Goal: Navigation & Orientation: Find specific page/section

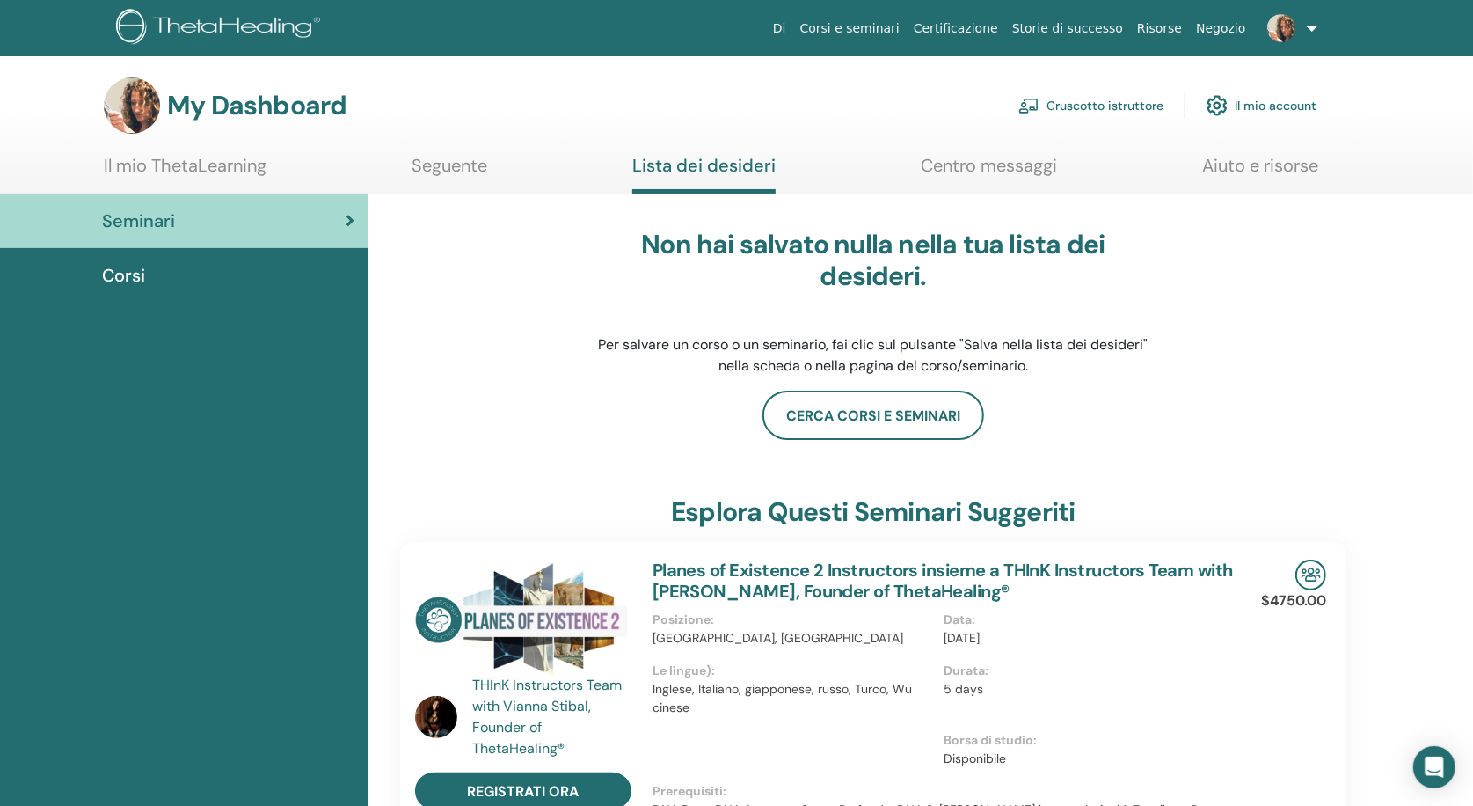
click at [148, 268] on div "Corsi" at bounding box center [184, 275] width 340 height 26
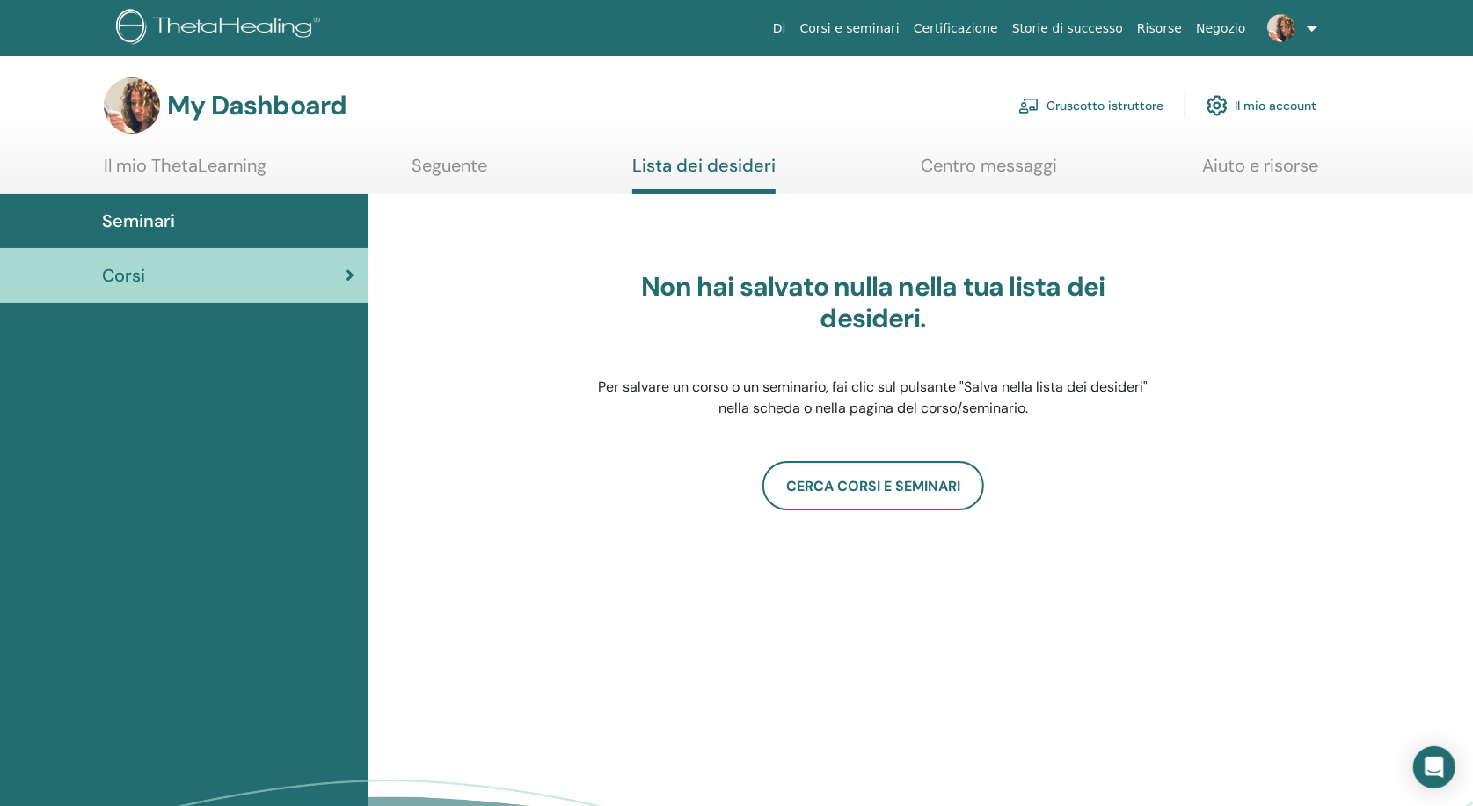
click at [1233, 159] on link "Aiuto e risorse" at bounding box center [1260, 172] width 116 height 34
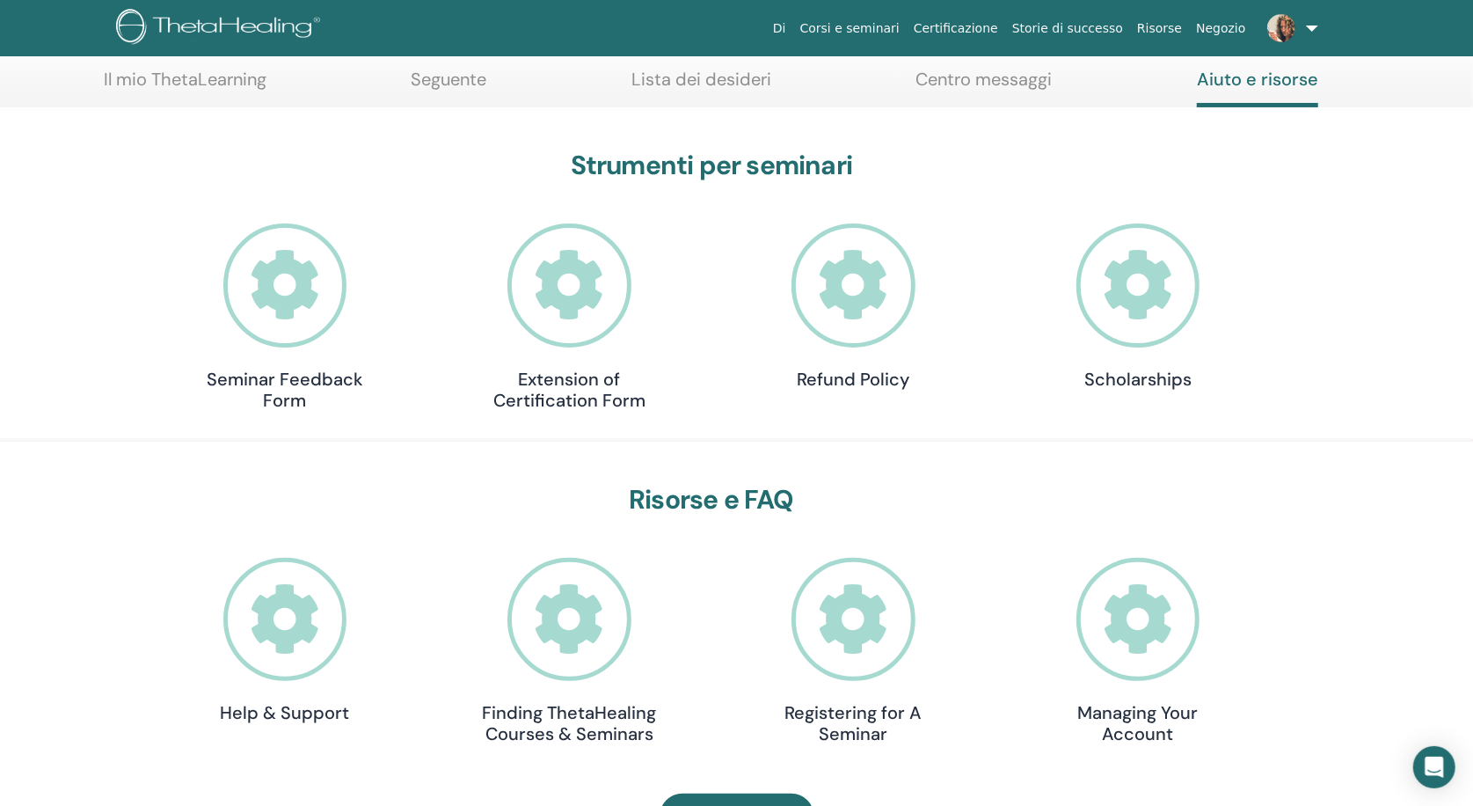
scroll to position [126, 0]
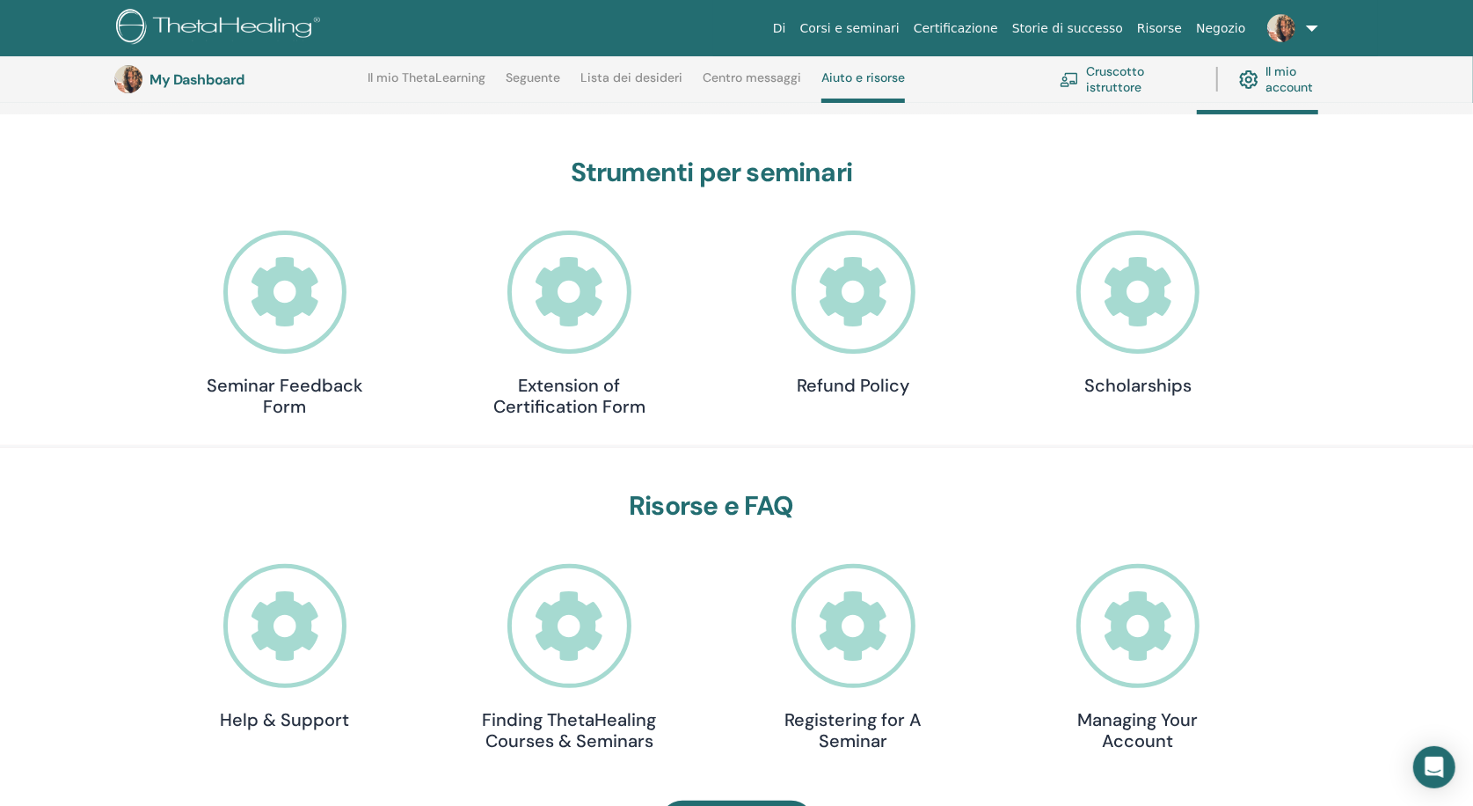
click at [1153, 289] on icon at bounding box center [1138, 292] width 124 height 124
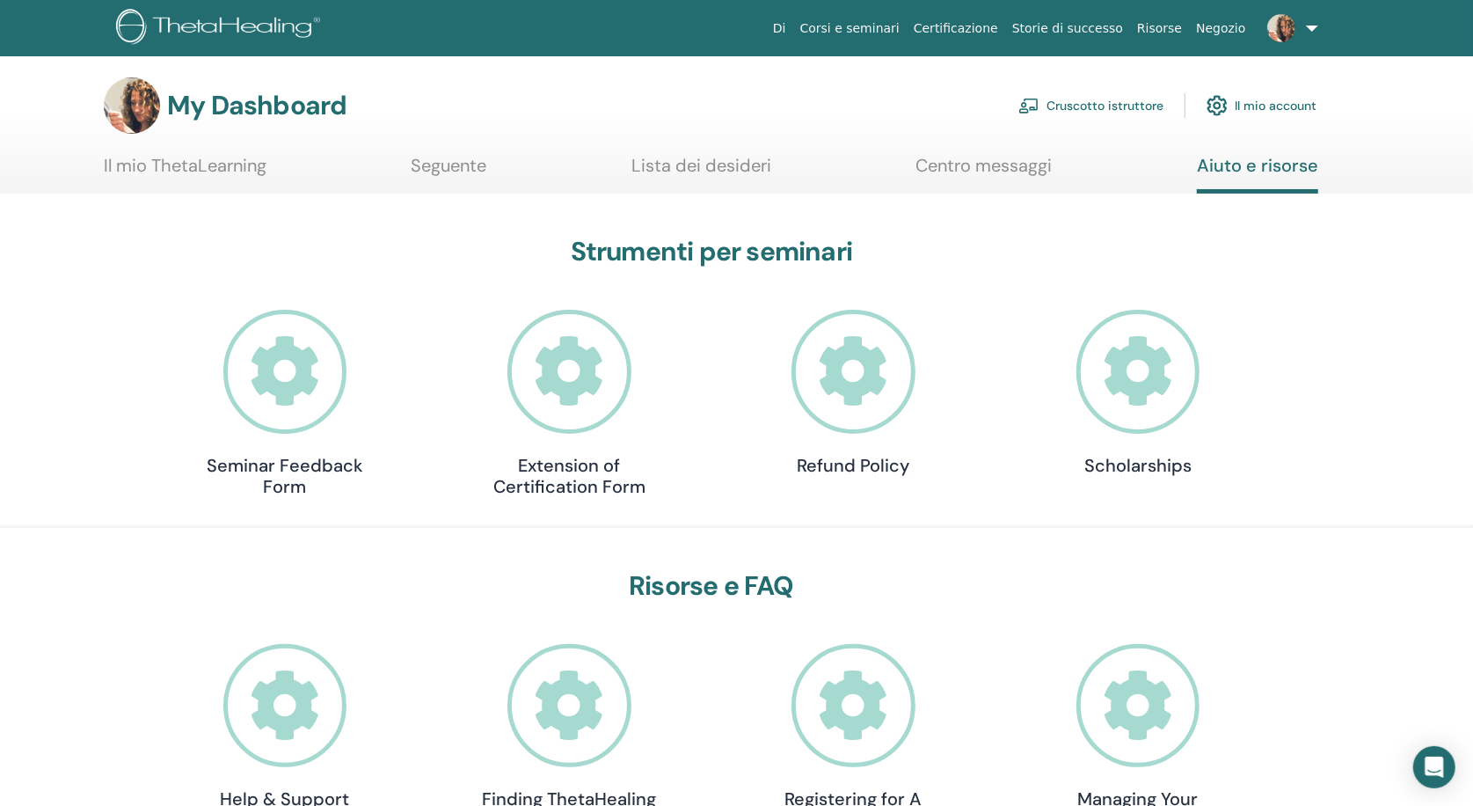
scroll to position [0, 0]
click at [1109, 105] on link "Cruscotto istruttore" at bounding box center [1090, 105] width 145 height 39
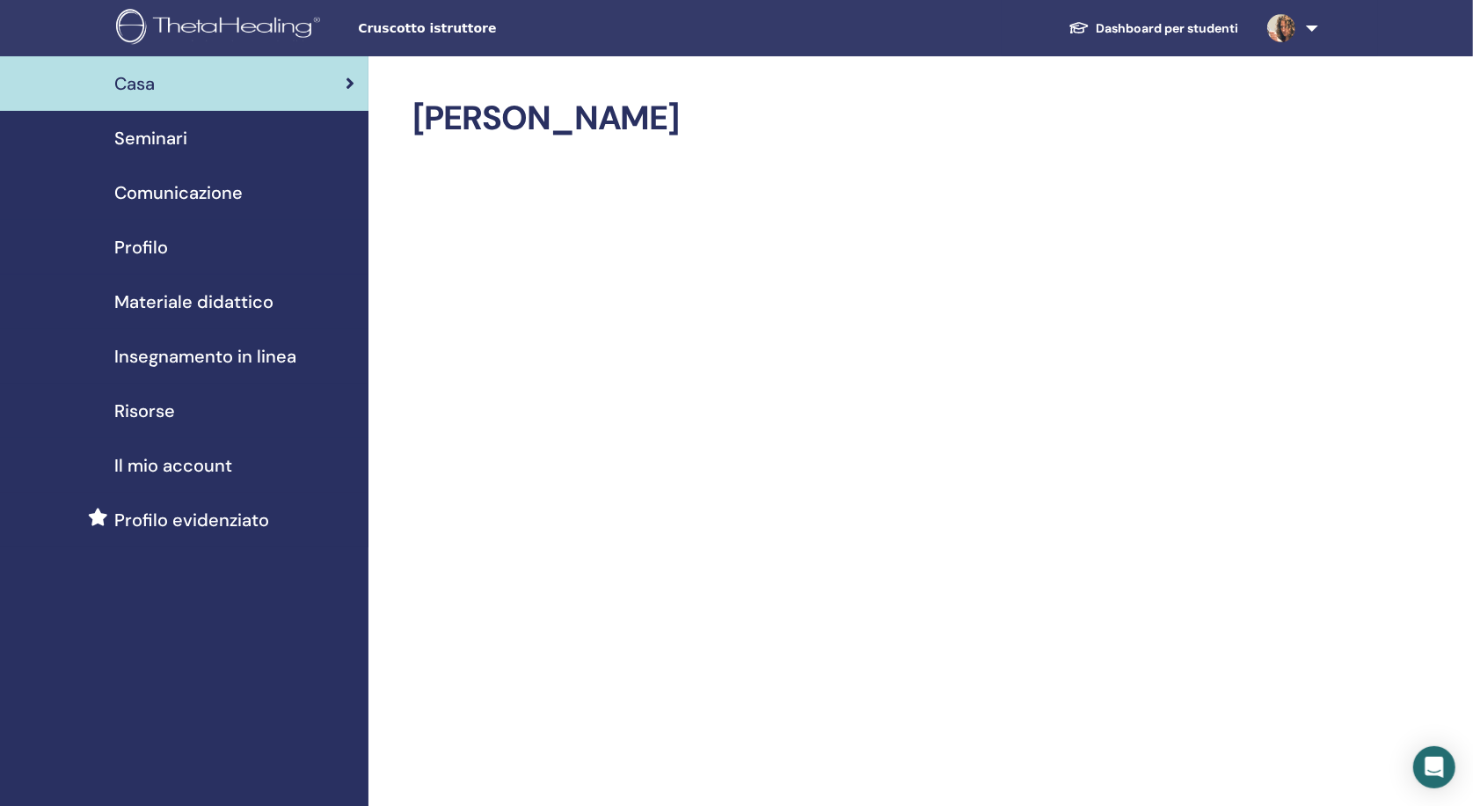
click at [1314, 33] on link at bounding box center [1289, 28] width 72 height 56
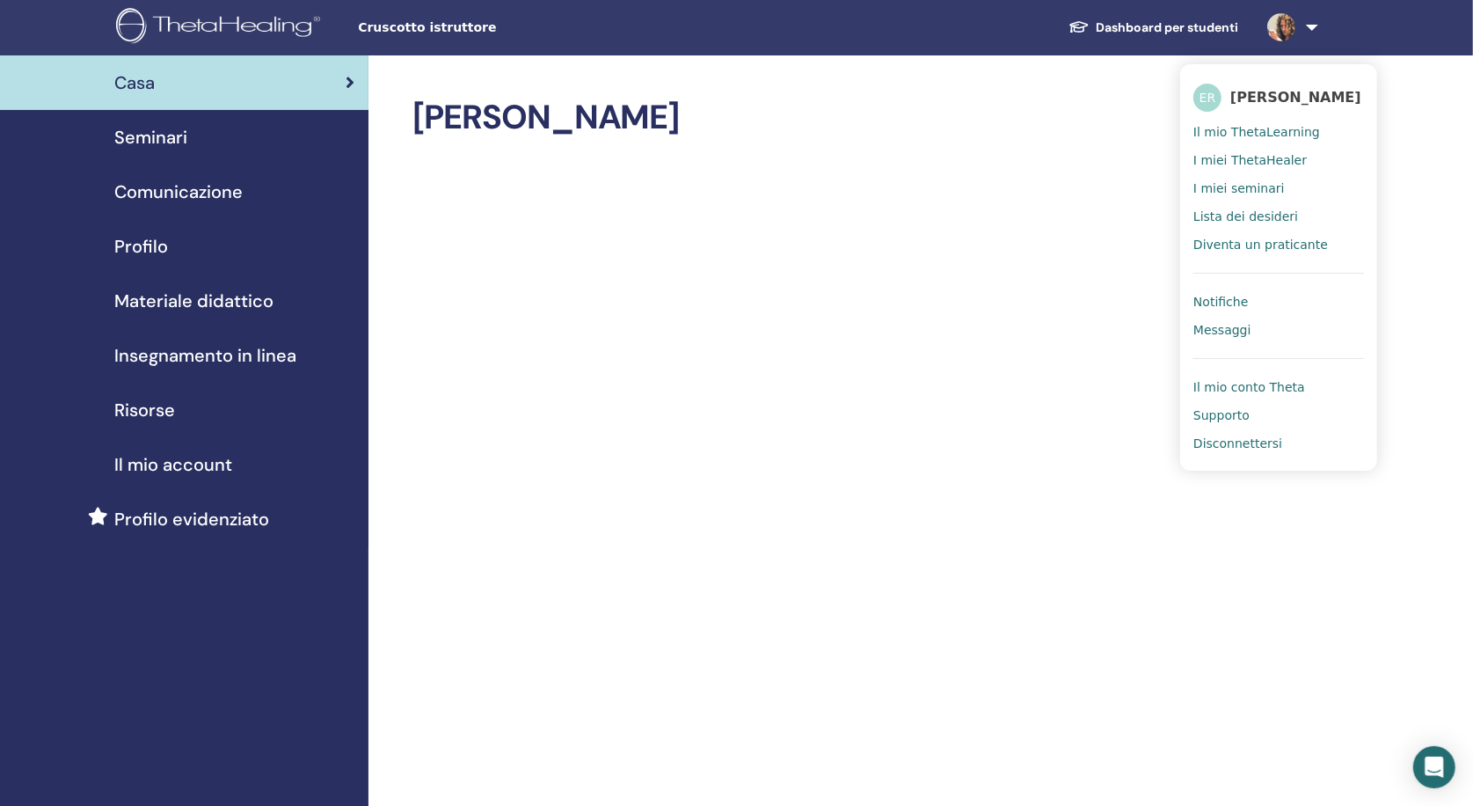
scroll to position [2, 0]
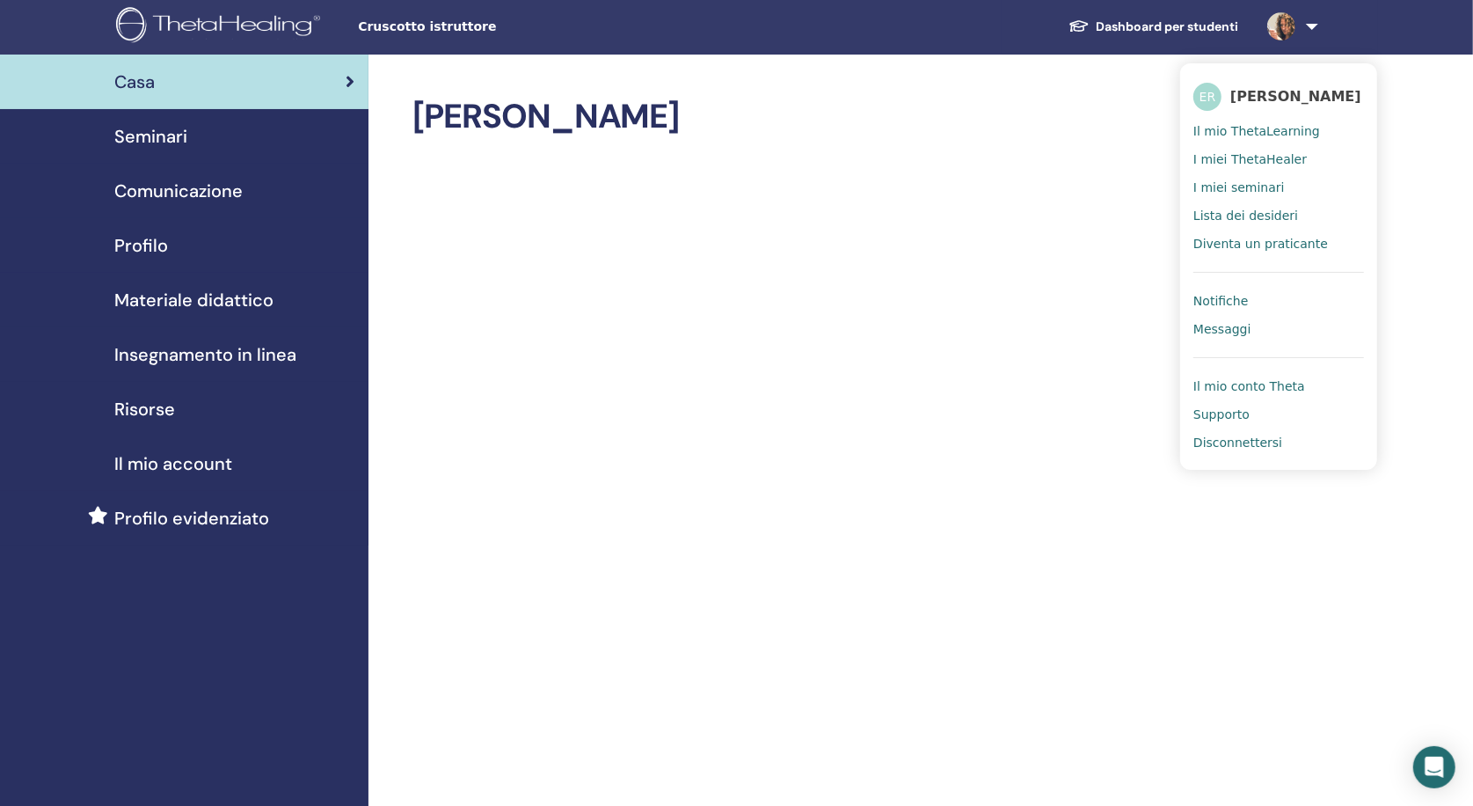
click at [157, 411] on span "Risorse" at bounding box center [144, 409] width 61 height 26
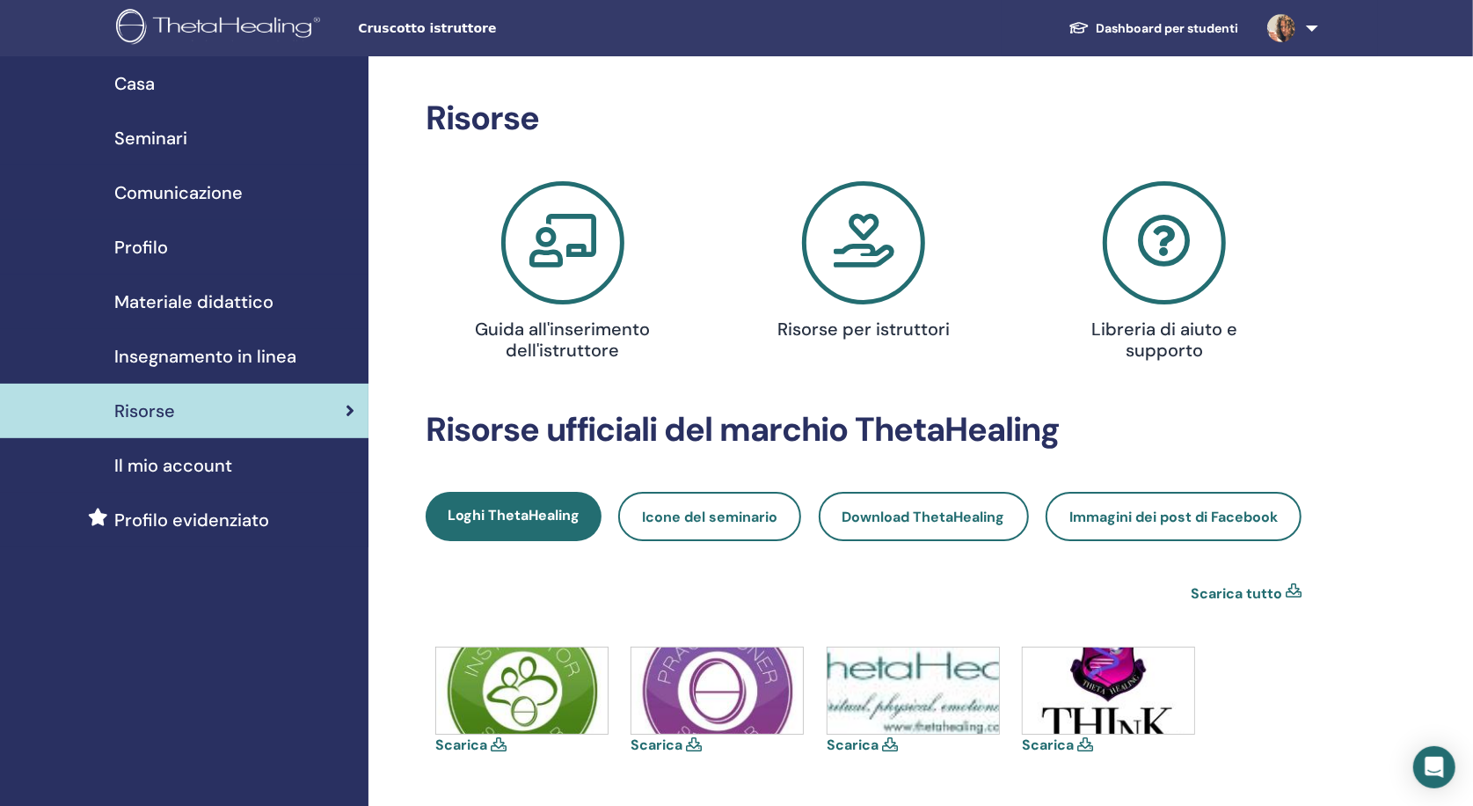
click at [133, 133] on span "Seminari" at bounding box center [150, 138] width 73 height 26
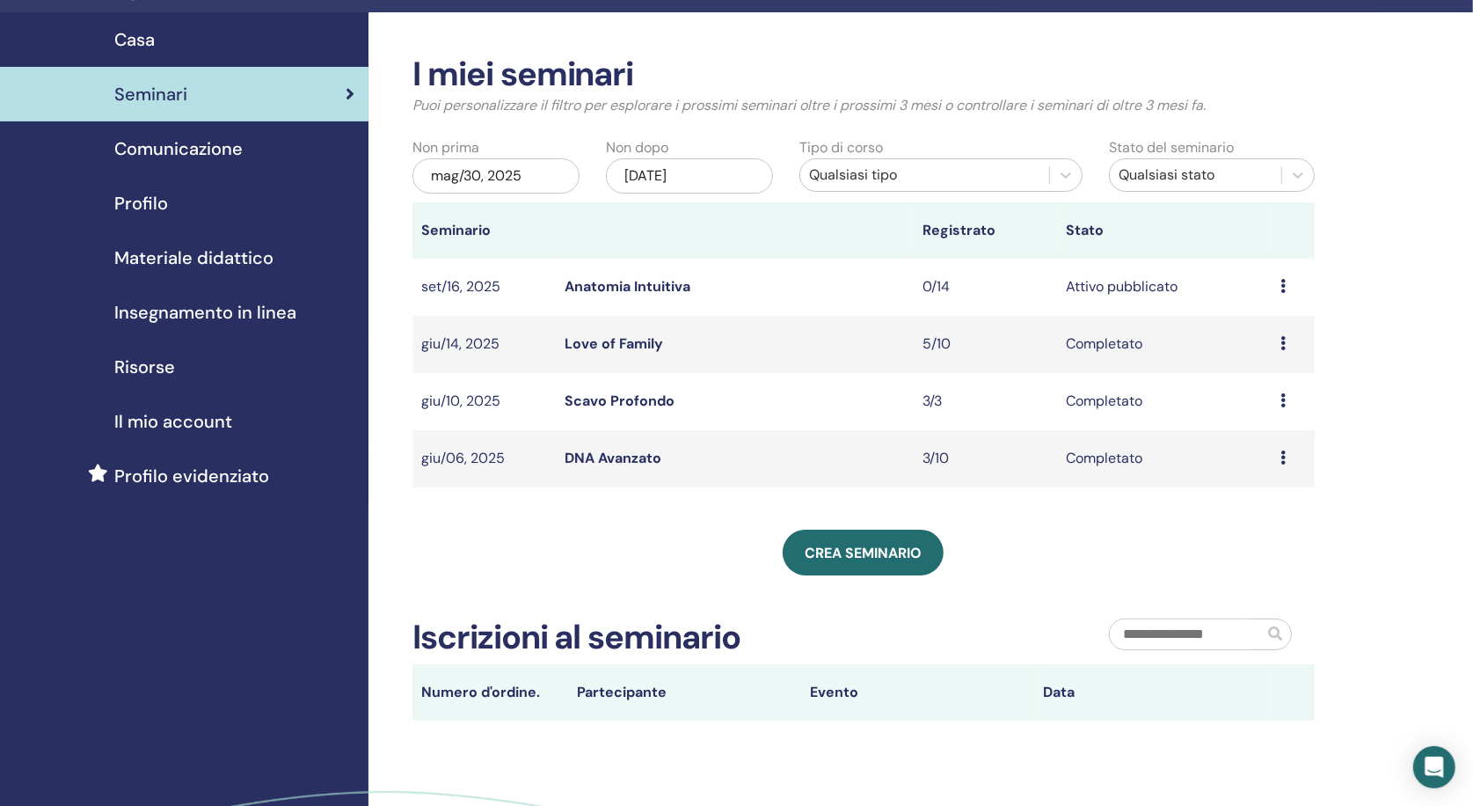
scroll to position [32, 0]
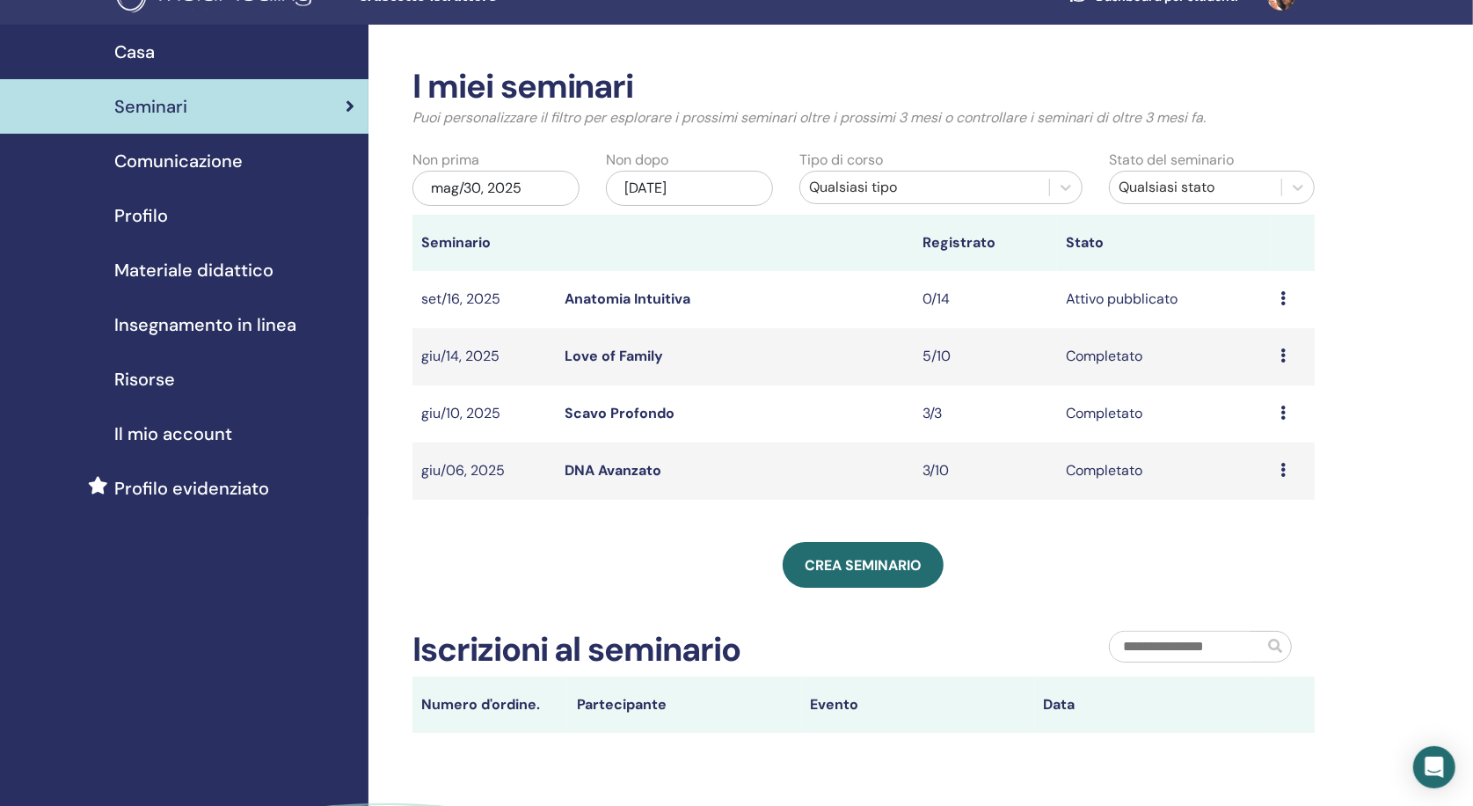
click at [641, 300] on link "Anatomia Intuitiva" at bounding box center [628, 298] width 126 height 18
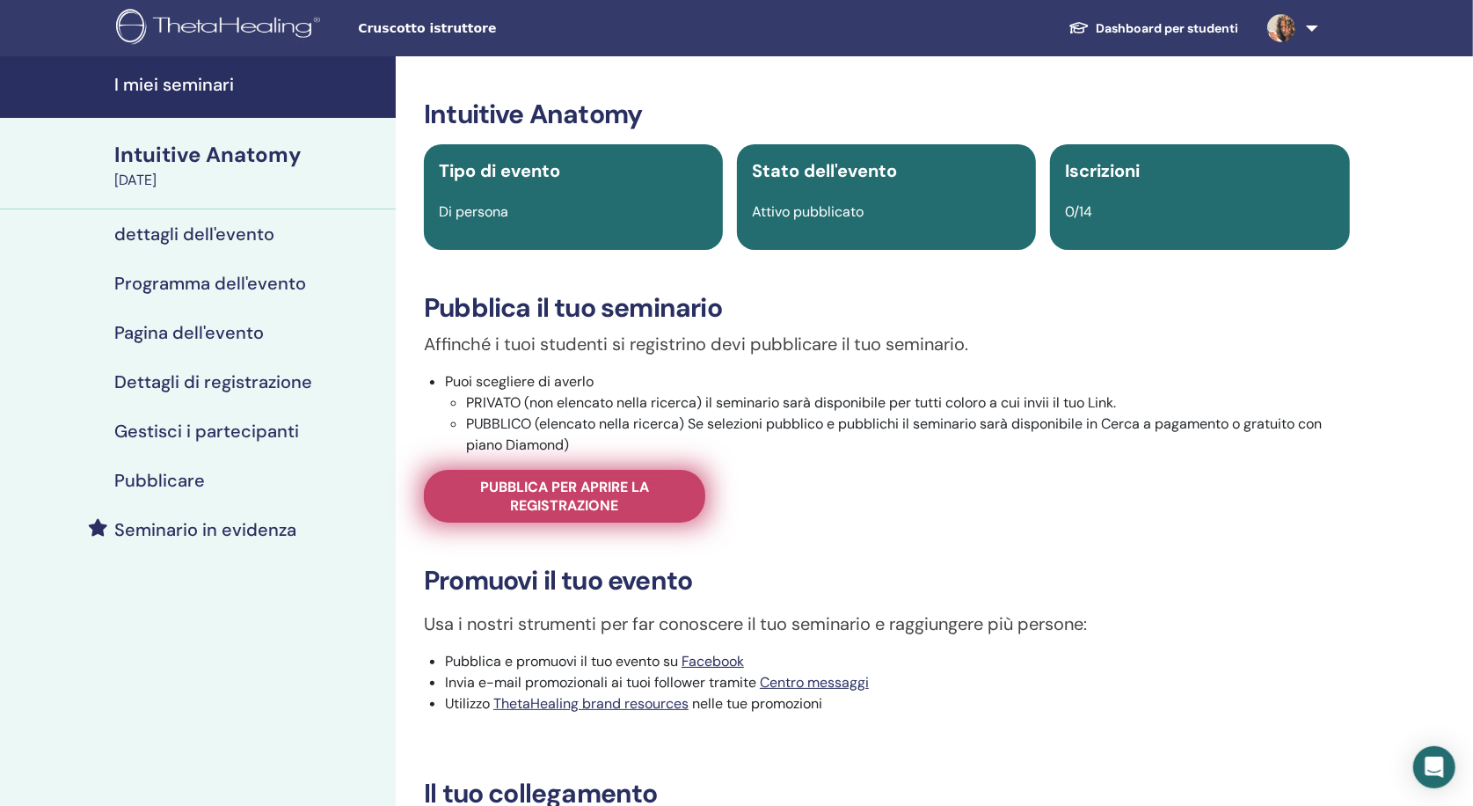
click at [657, 499] on span "Pubblica per aprire la registrazione" at bounding box center [564, 496] width 237 height 37
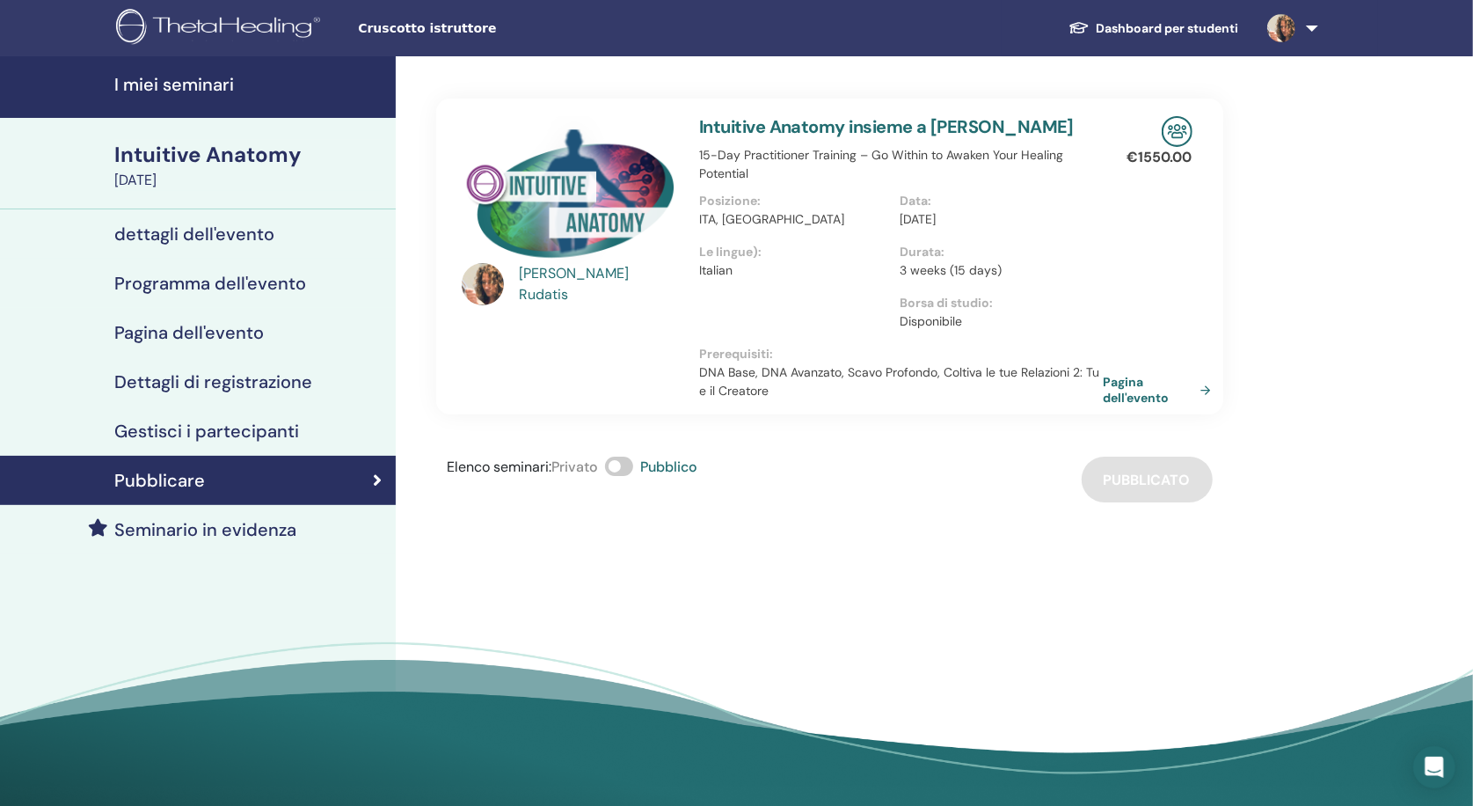
click at [1115, 388] on link "Pagina dell'evento" at bounding box center [1161, 390] width 114 height 32
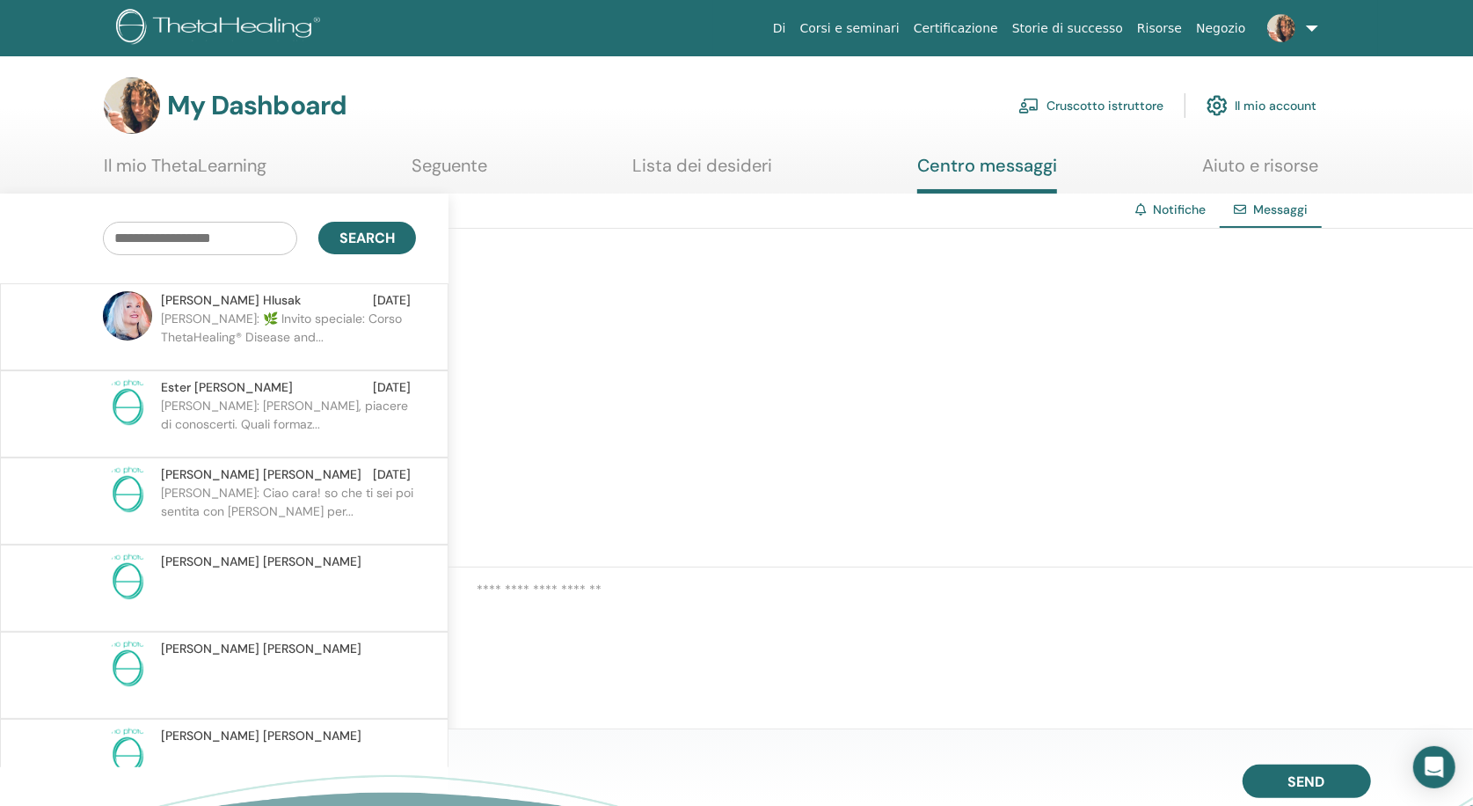
click at [385, 514] on p "[PERSON_NAME]: Ciao cara! so che ti sei poi sentita con [PERSON_NAME] per..." at bounding box center [288, 510] width 255 height 53
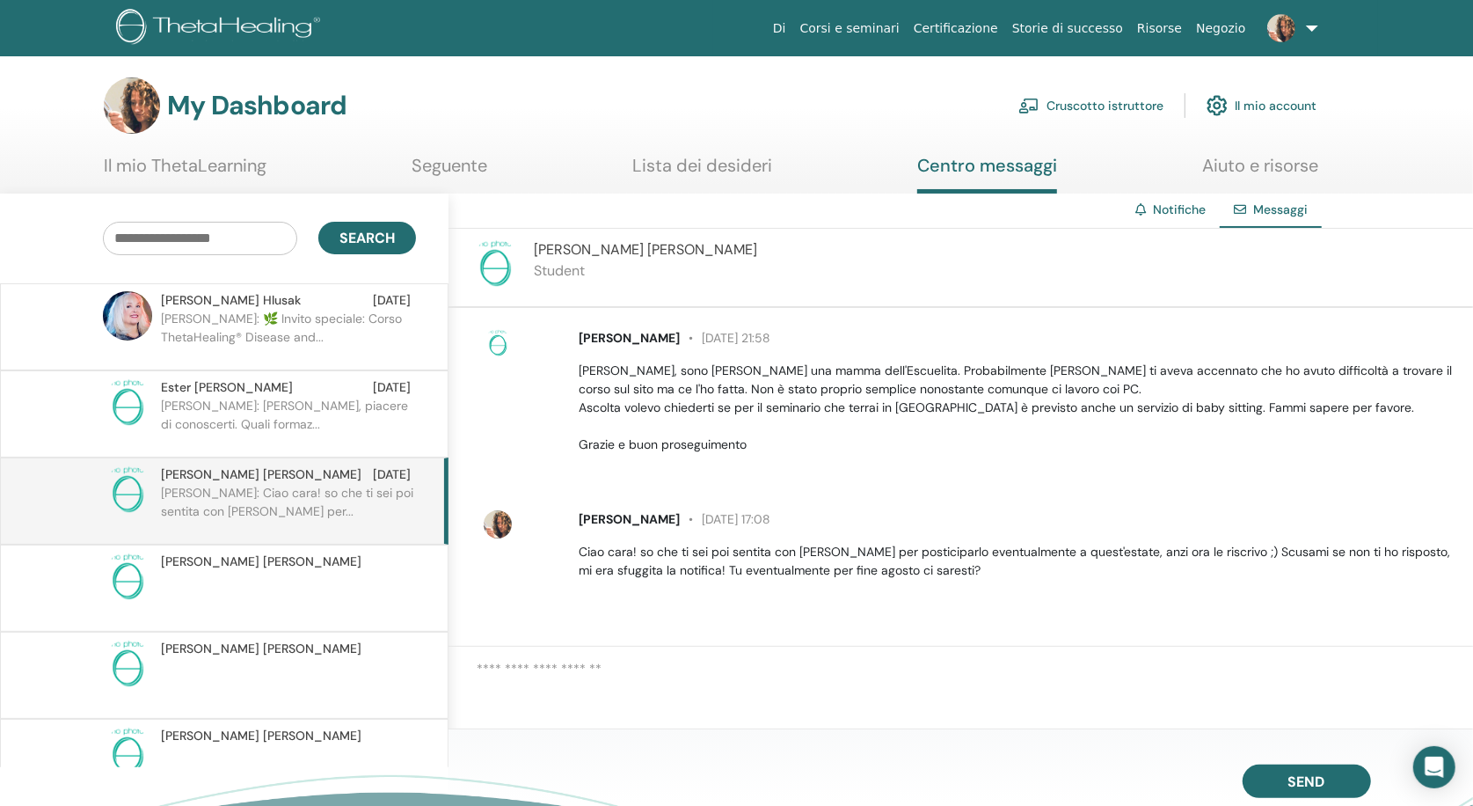
click at [1183, 204] on link "Notifiche" at bounding box center [1179, 209] width 53 height 16
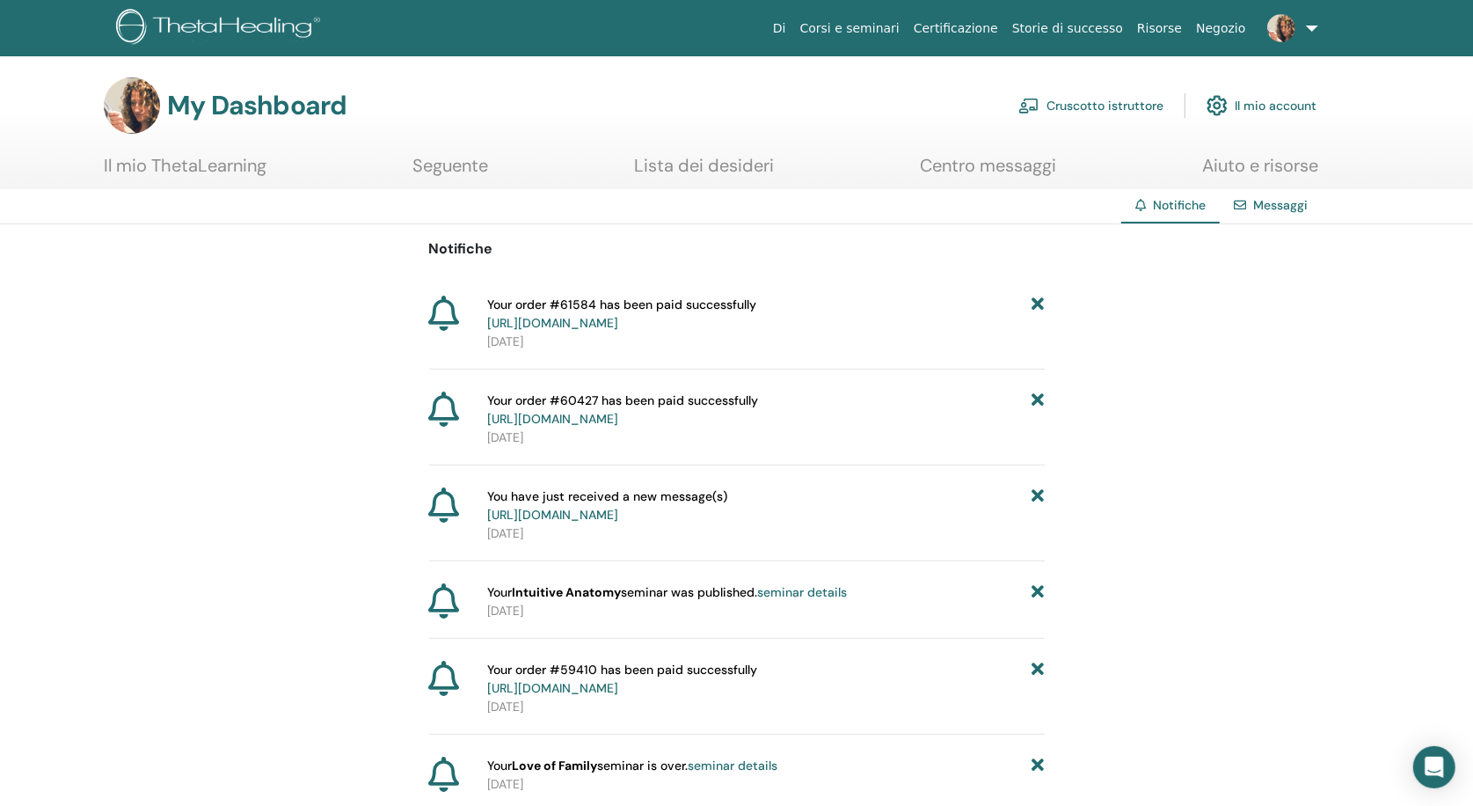
click at [1306, 105] on link "Il mio account" at bounding box center [1262, 105] width 110 height 39
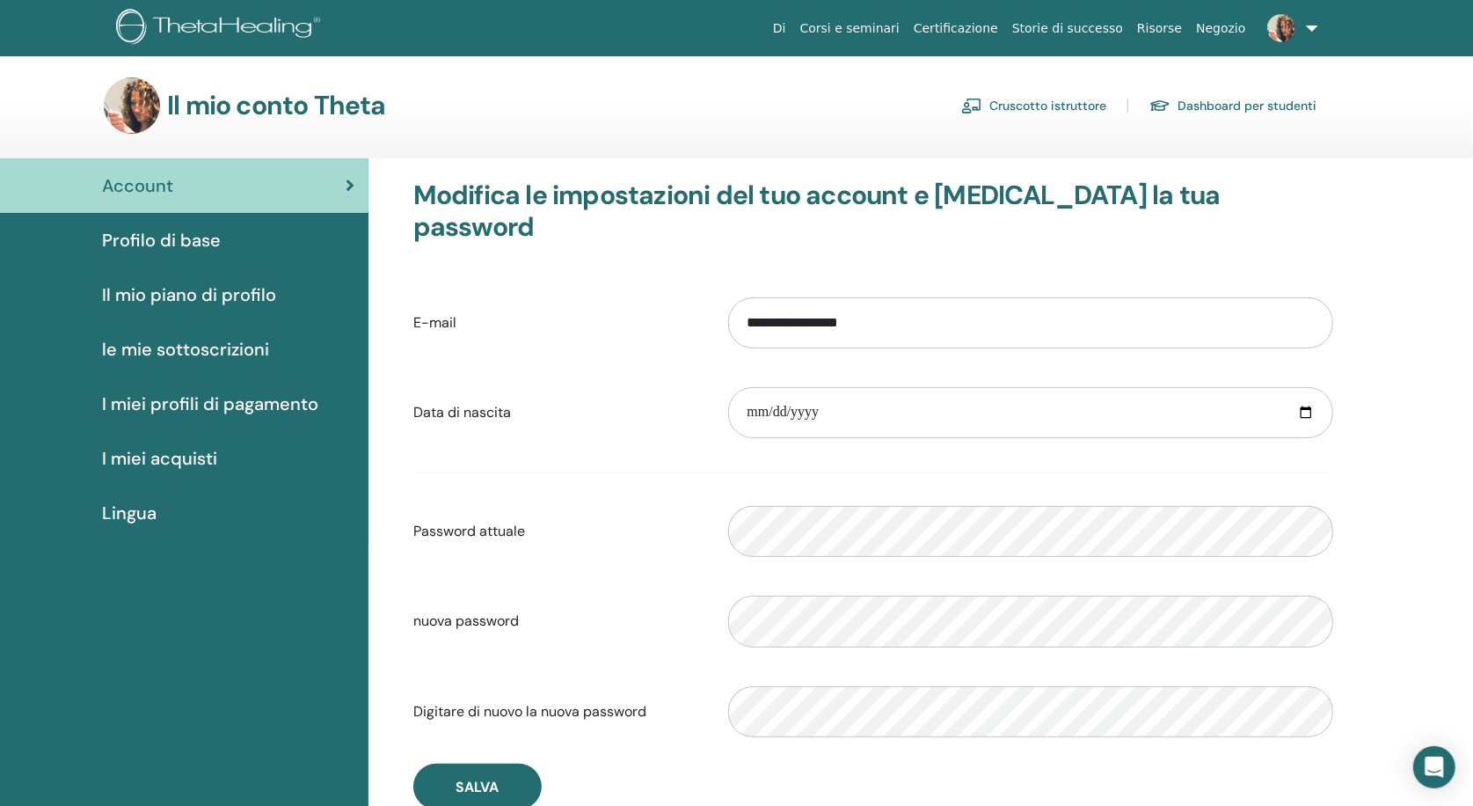
click at [203, 344] on span "le mie sottoscrizioni" at bounding box center [185, 349] width 167 height 26
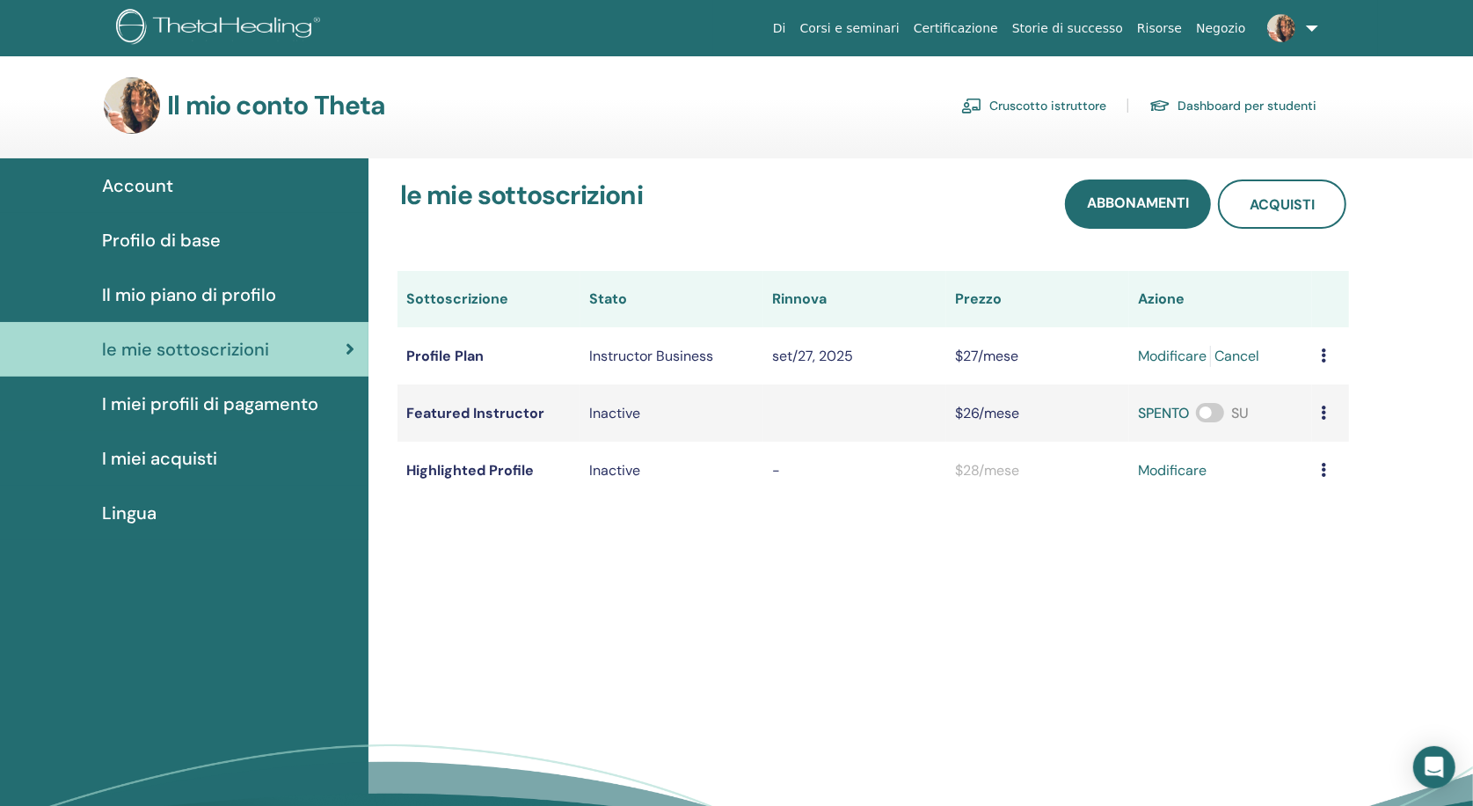
click at [200, 399] on span "I miei profili di pagamento" at bounding box center [210, 403] width 216 height 26
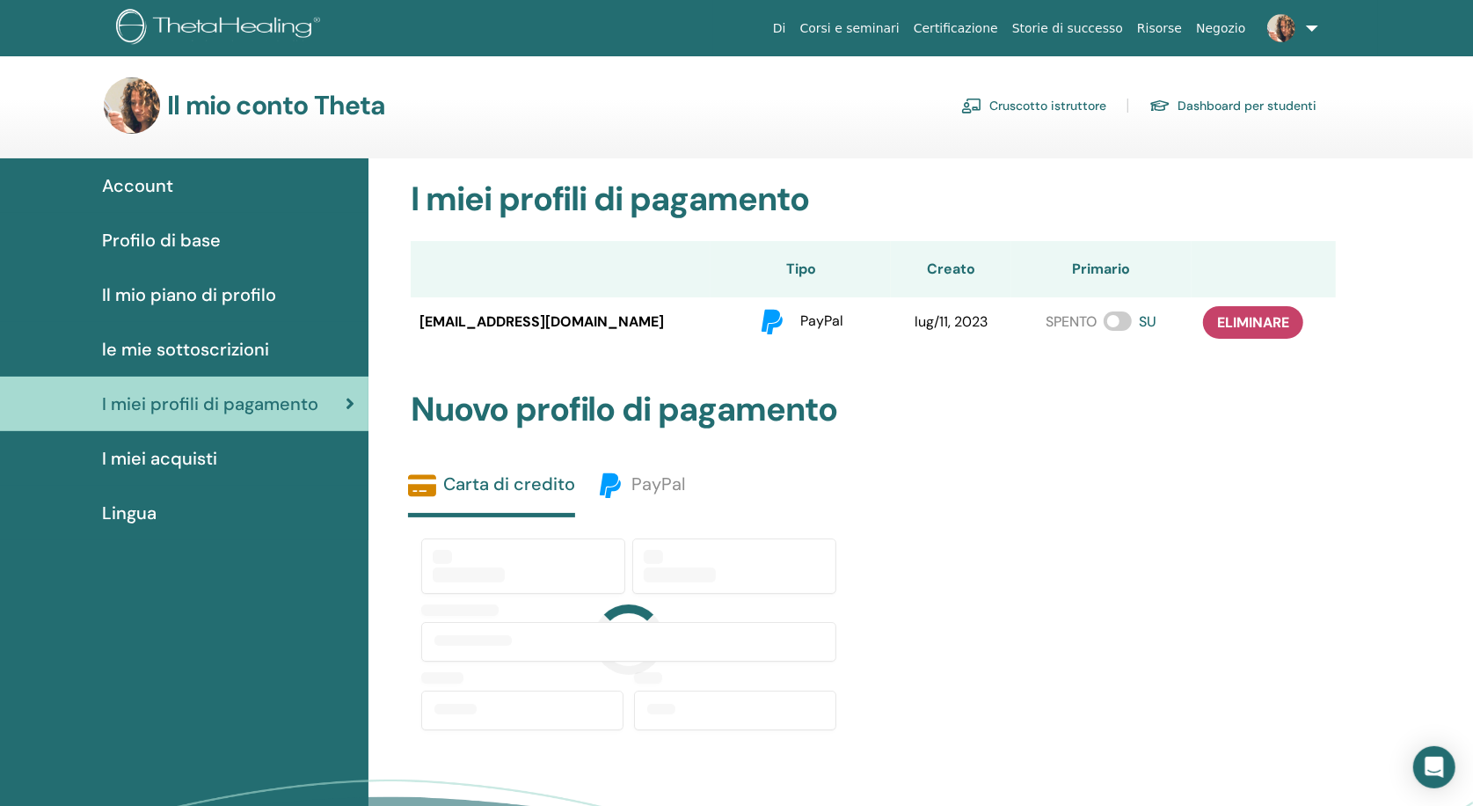
click at [190, 456] on span "I miei acquisti" at bounding box center [159, 458] width 115 height 26
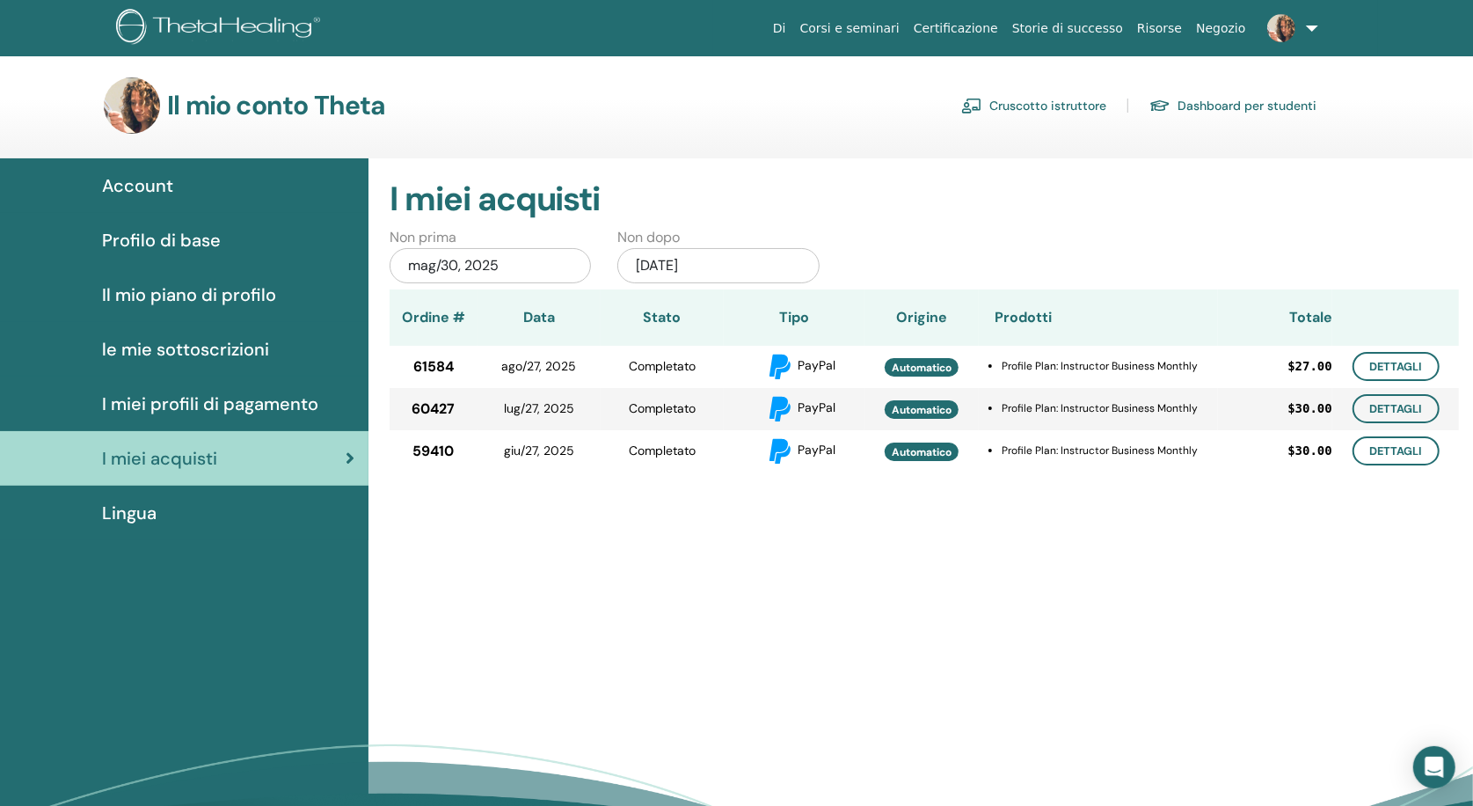
click at [1054, 105] on link "Cruscotto istruttore" at bounding box center [1033, 105] width 145 height 28
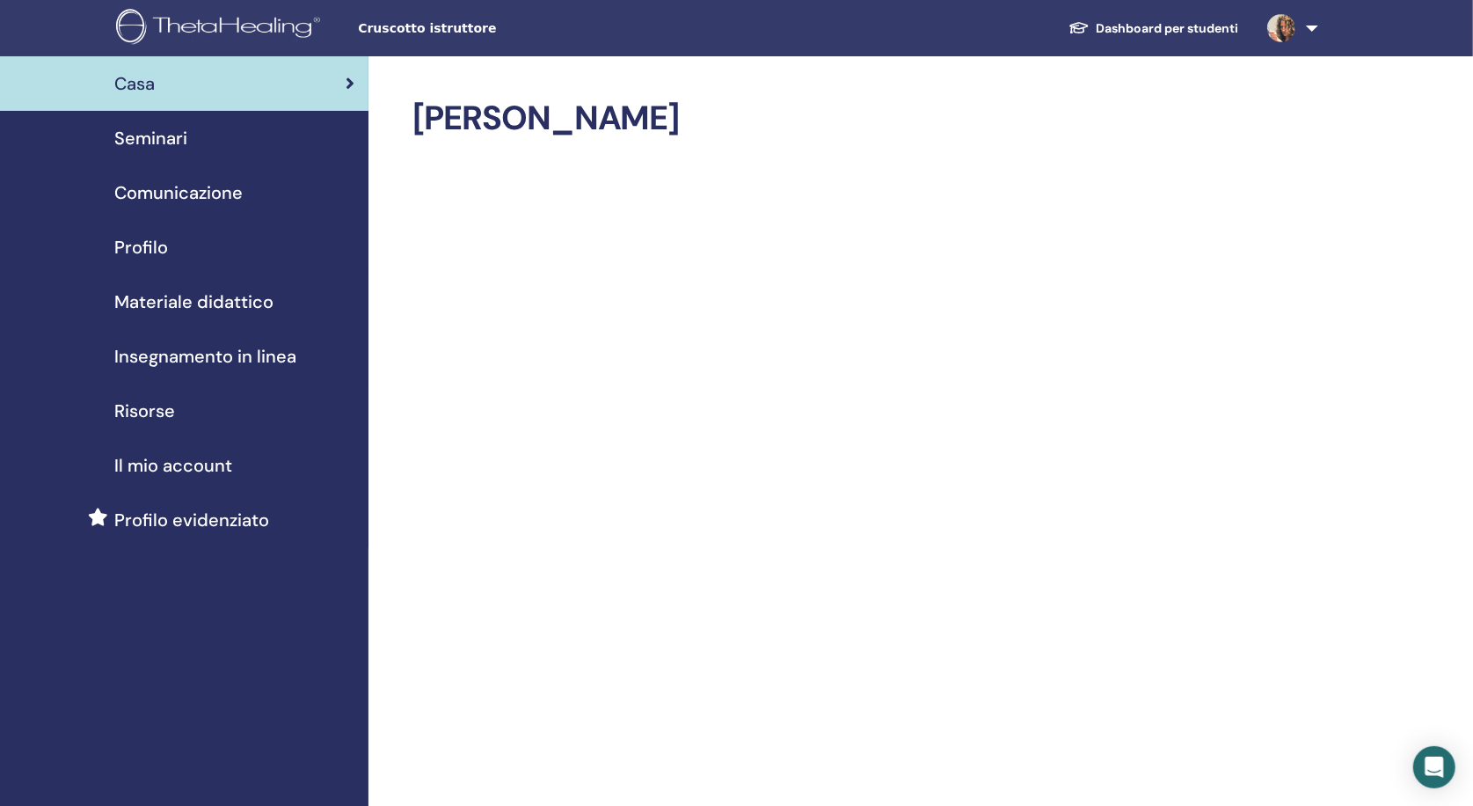
click at [1314, 30] on link at bounding box center [1289, 28] width 72 height 56
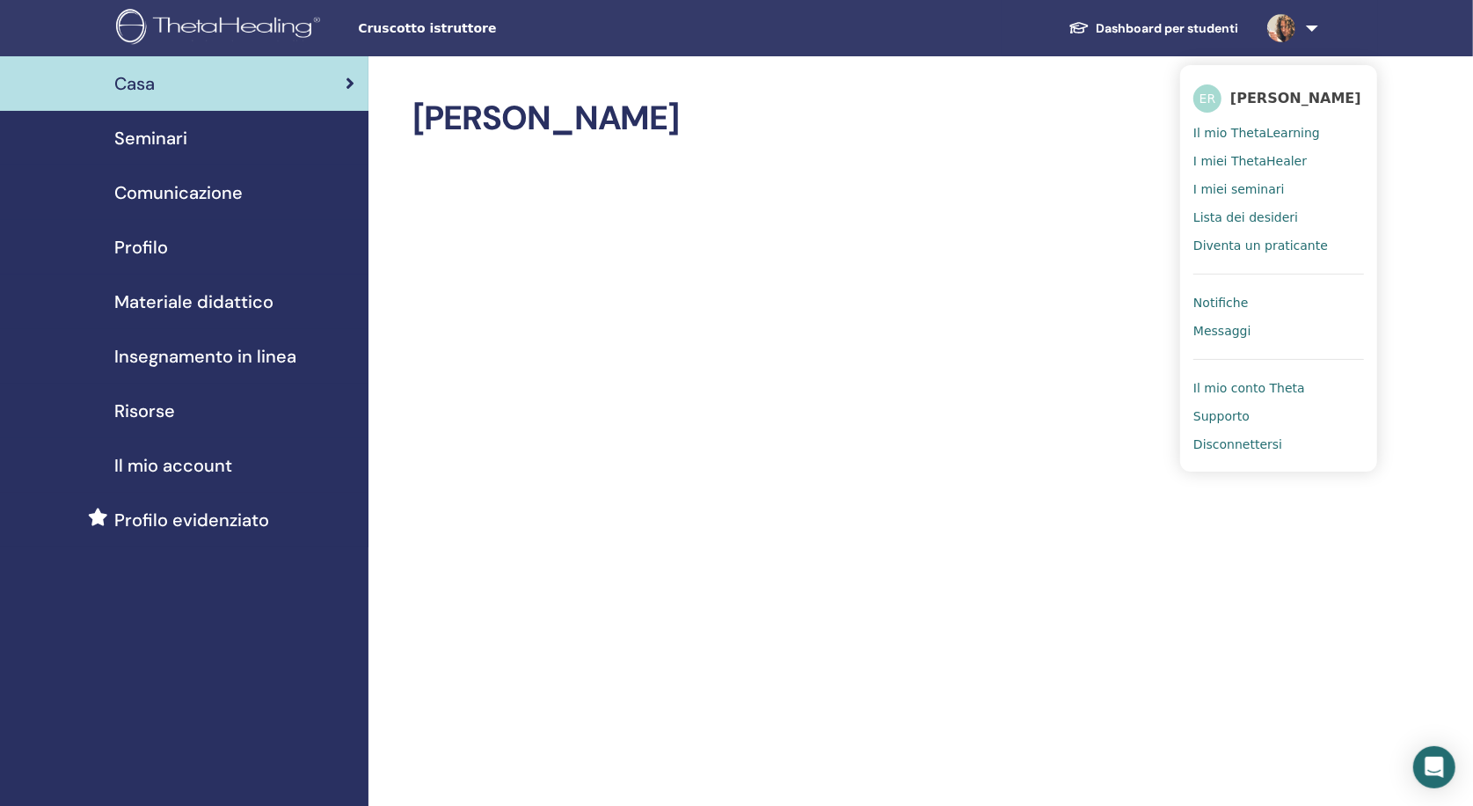
click at [204, 28] on img at bounding box center [221, 29] width 210 height 40
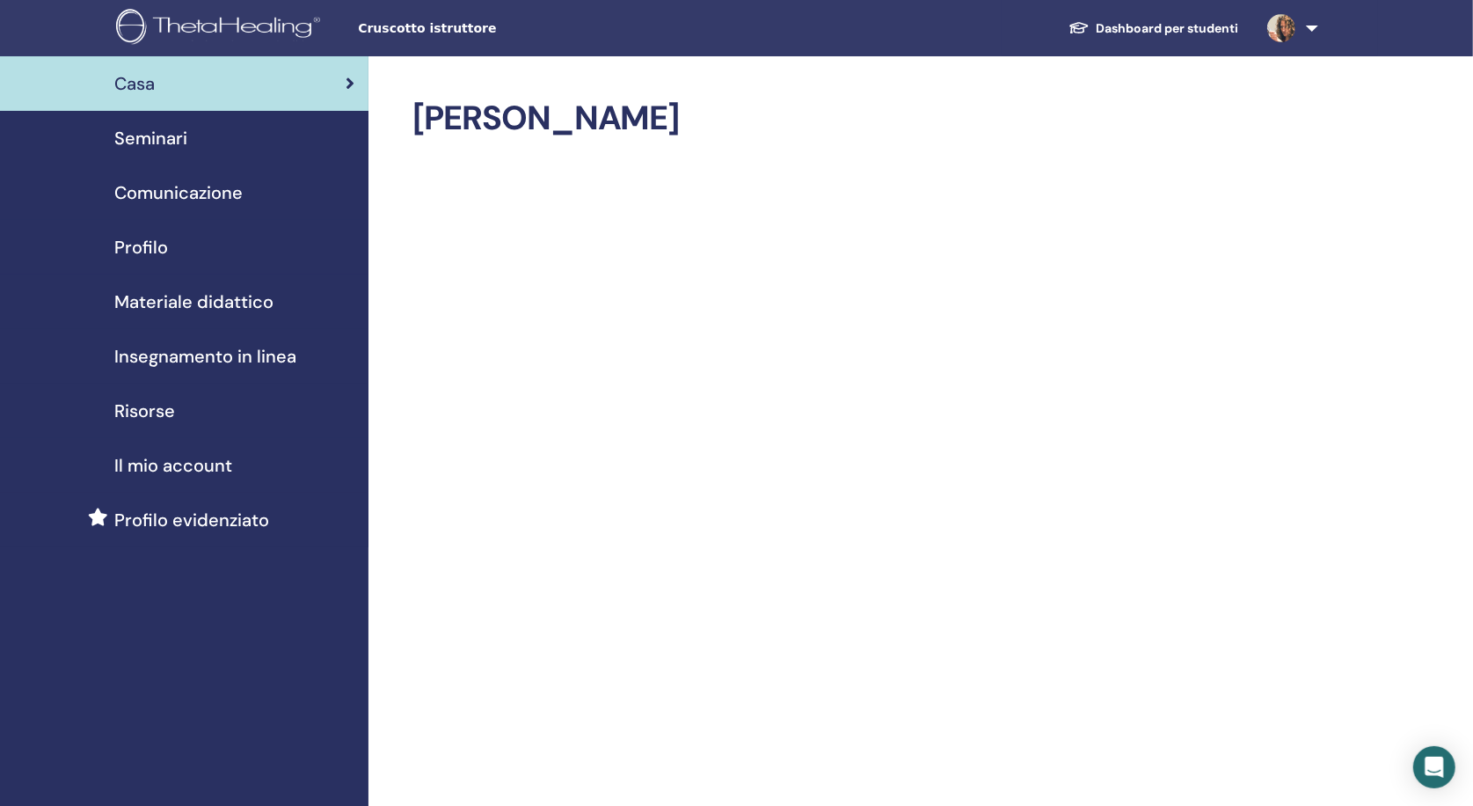
click at [174, 18] on img at bounding box center [221, 29] width 210 height 40
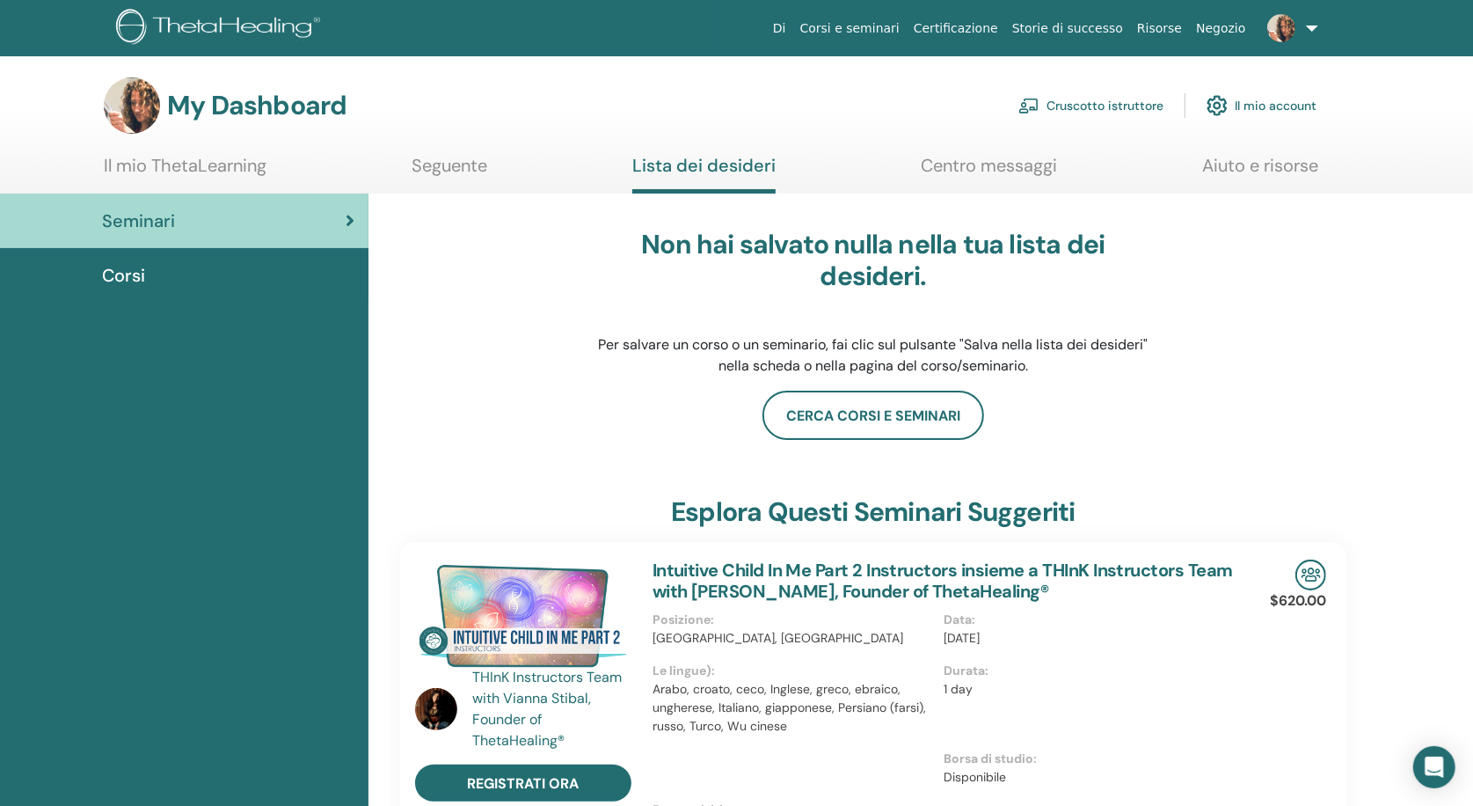
click at [212, 168] on link "Il mio ThetaLearning" at bounding box center [185, 172] width 163 height 34
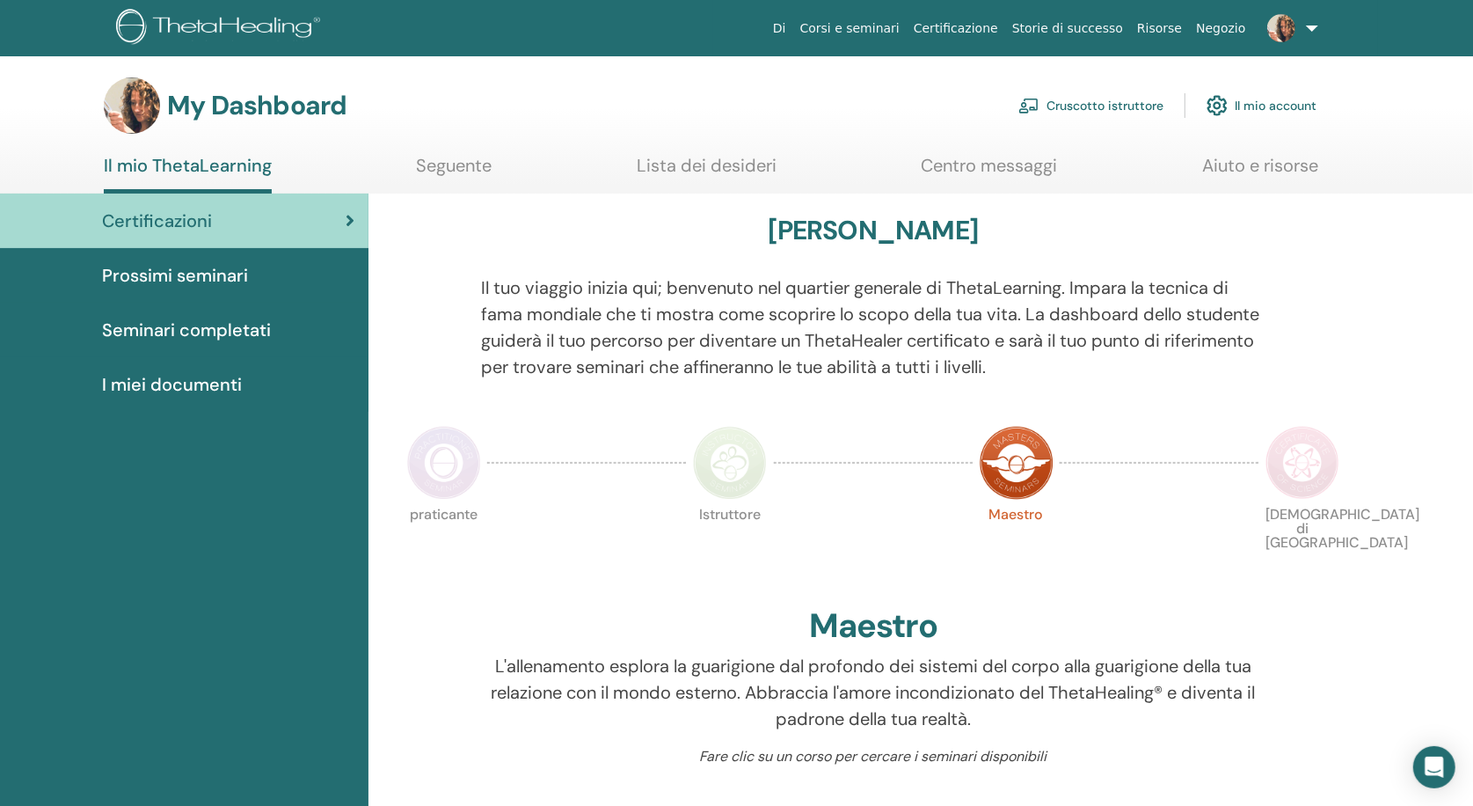
click at [222, 380] on span "I miei documenti" at bounding box center [172, 384] width 140 height 26
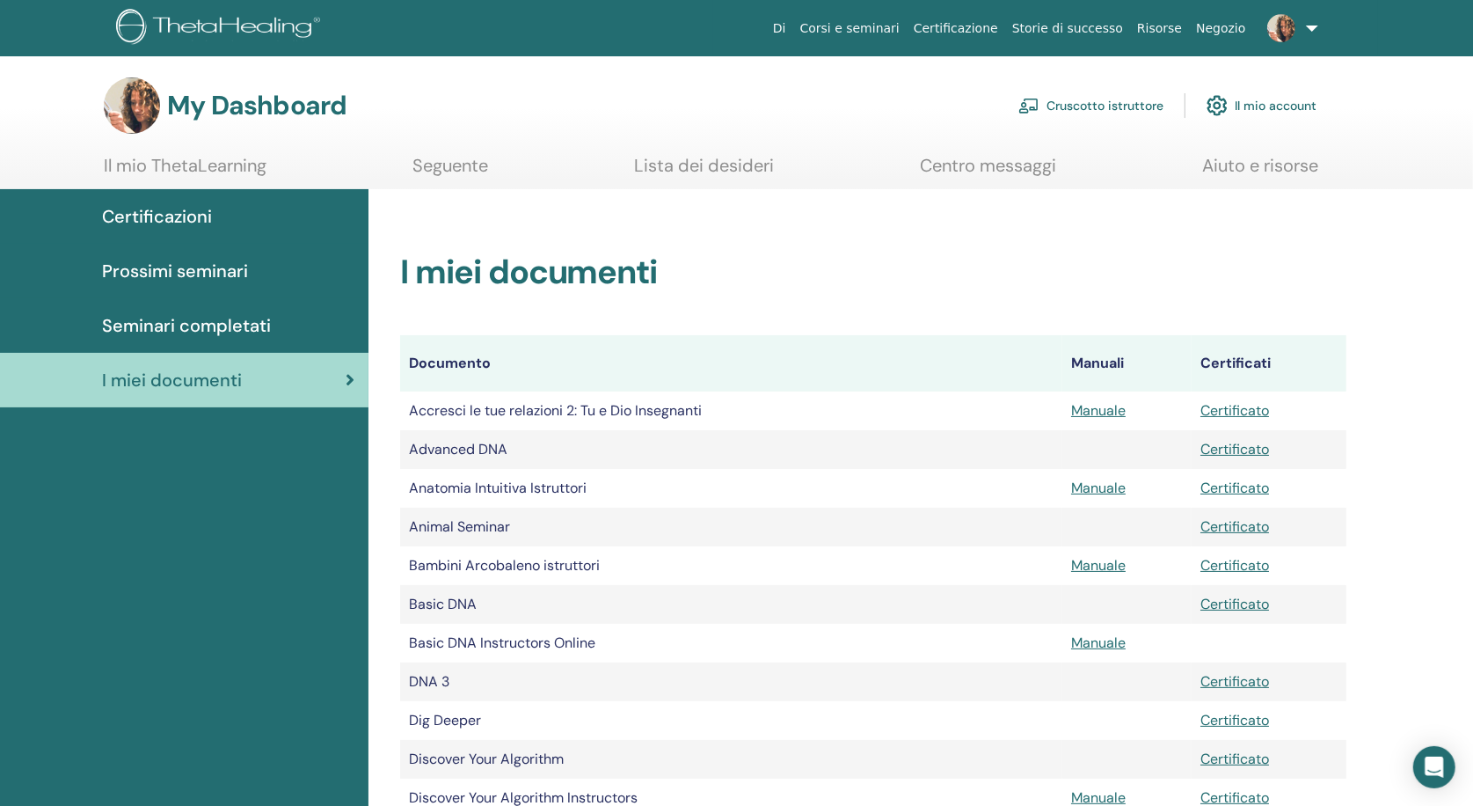
click at [698, 166] on link "Lista dei desideri" at bounding box center [704, 172] width 140 height 34
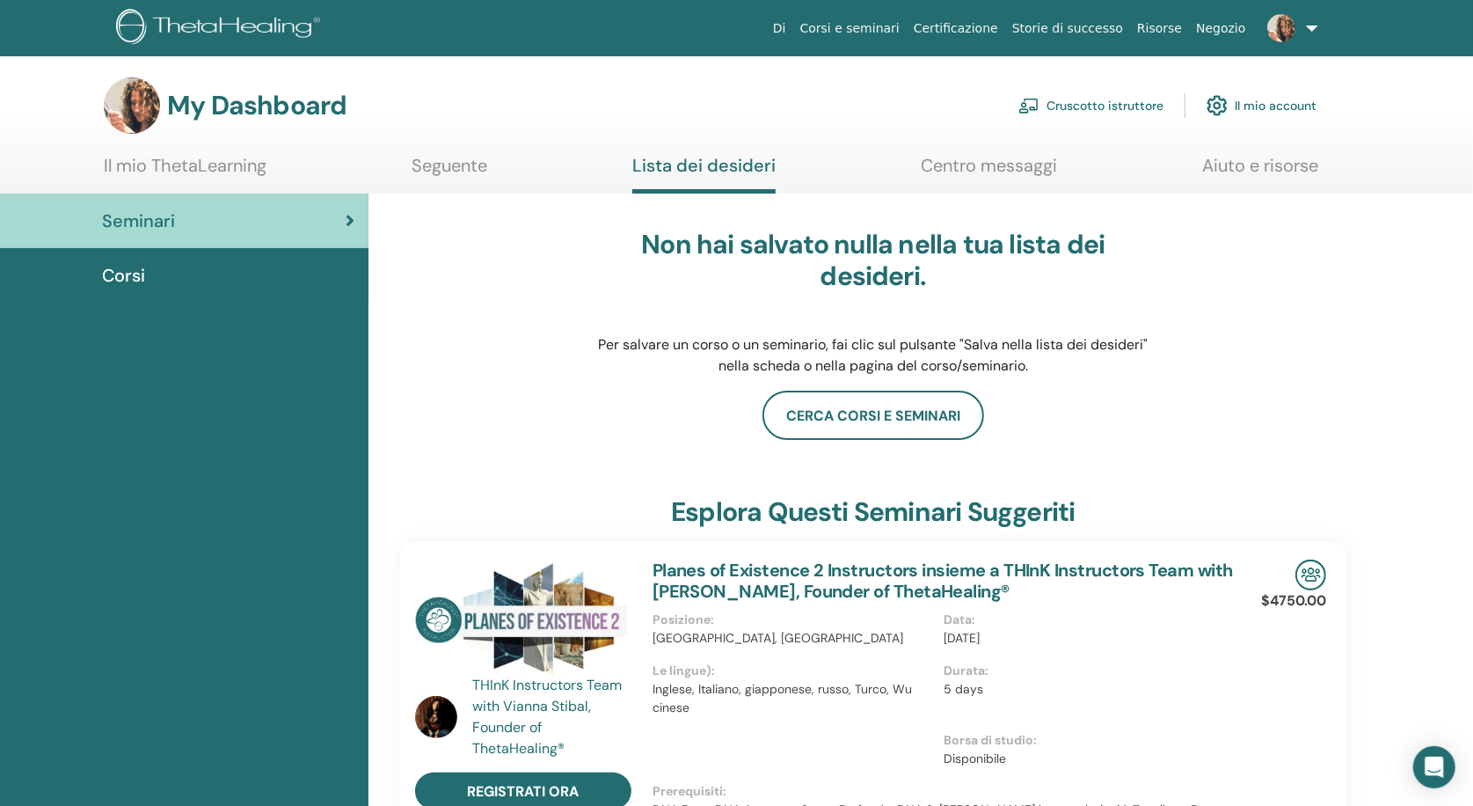
click at [1009, 167] on link "Centro messaggi" at bounding box center [989, 172] width 136 height 34
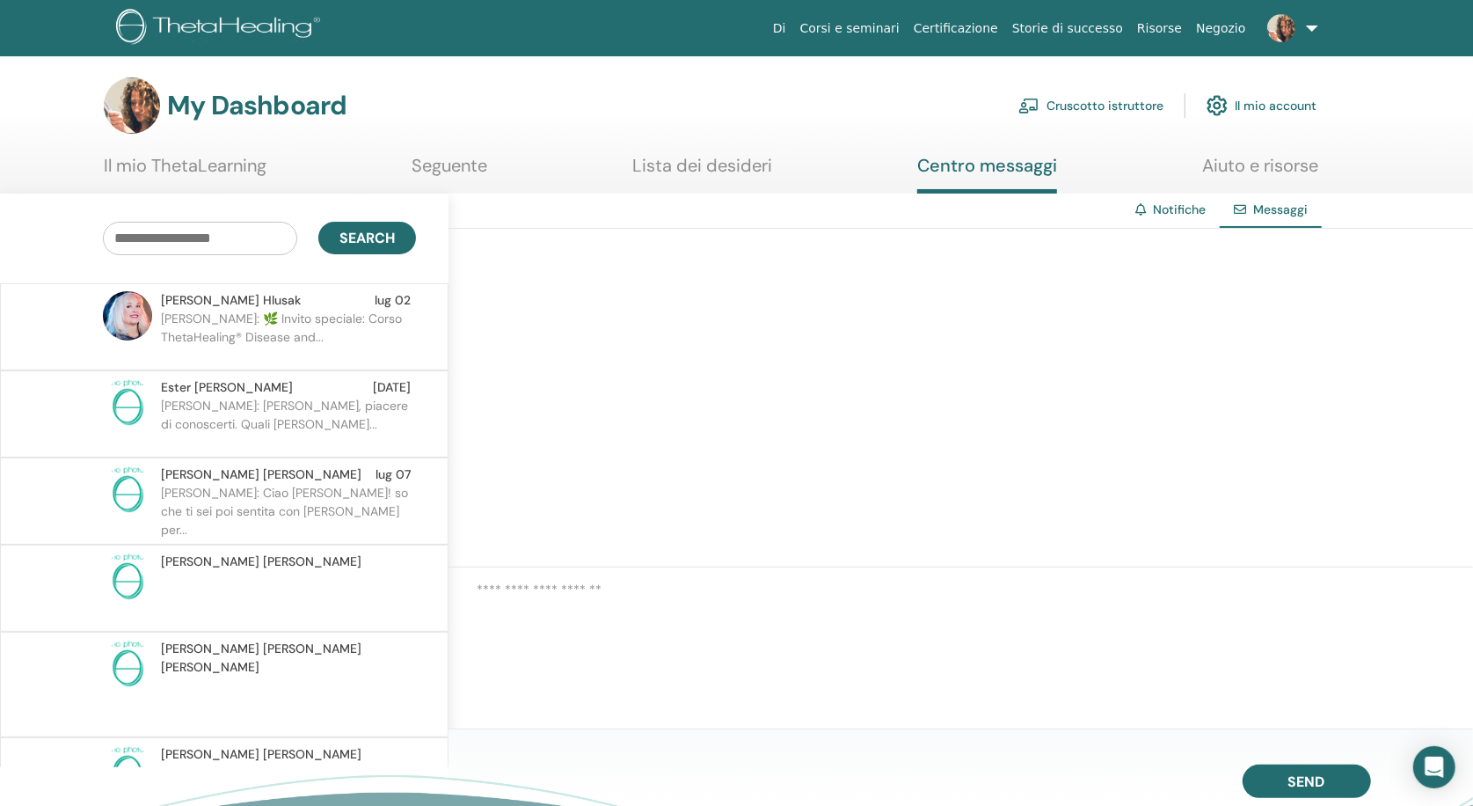
click at [1170, 212] on link "Notifiche" at bounding box center [1179, 209] width 53 height 16
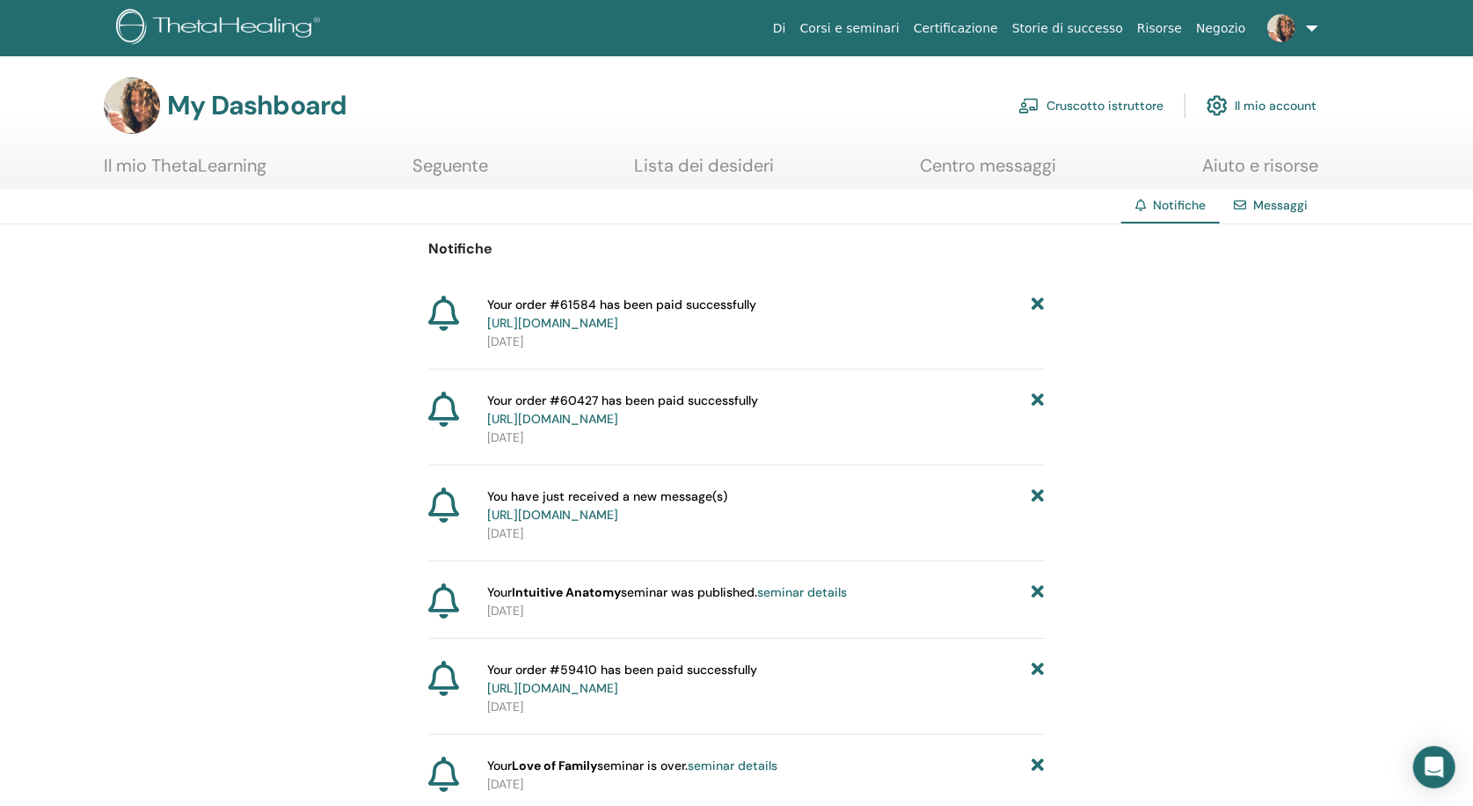
click at [1263, 105] on link "Il mio account" at bounding box center [1262, 105] width 110 height 39
